Goal: Task Accomplishment & Management: Manage account settings

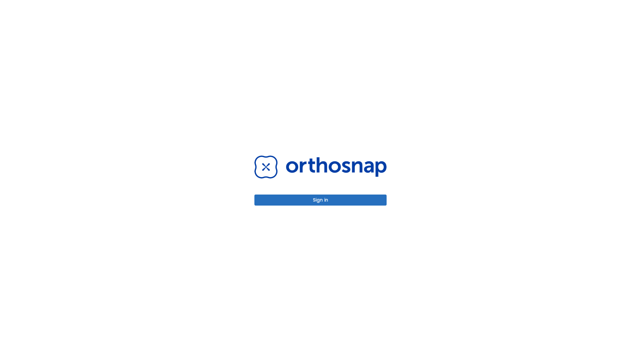
click at [321, 200] on button "Sign in" at bounding box center [321, 199] width 132 height 11
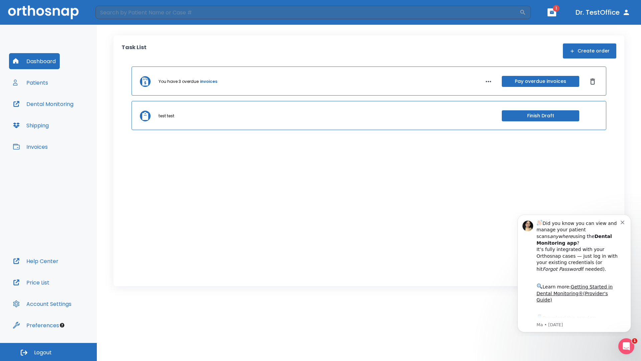
click at [48, 352] on span "Logout" at bounding box center [43, 352] width 18 height 7
